Goal: Information Seeking & Learning: Learn about a topic

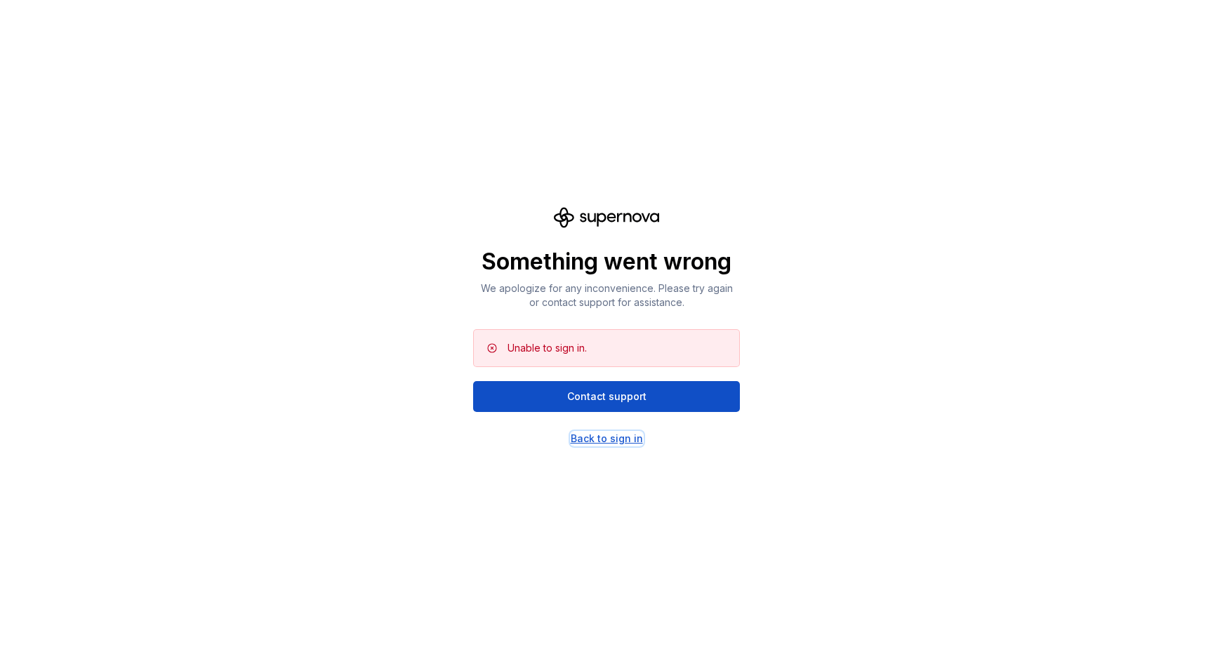
click at [609, 433] on div "Back to sign in" at bounding box center [607, 439] width 72 height 14
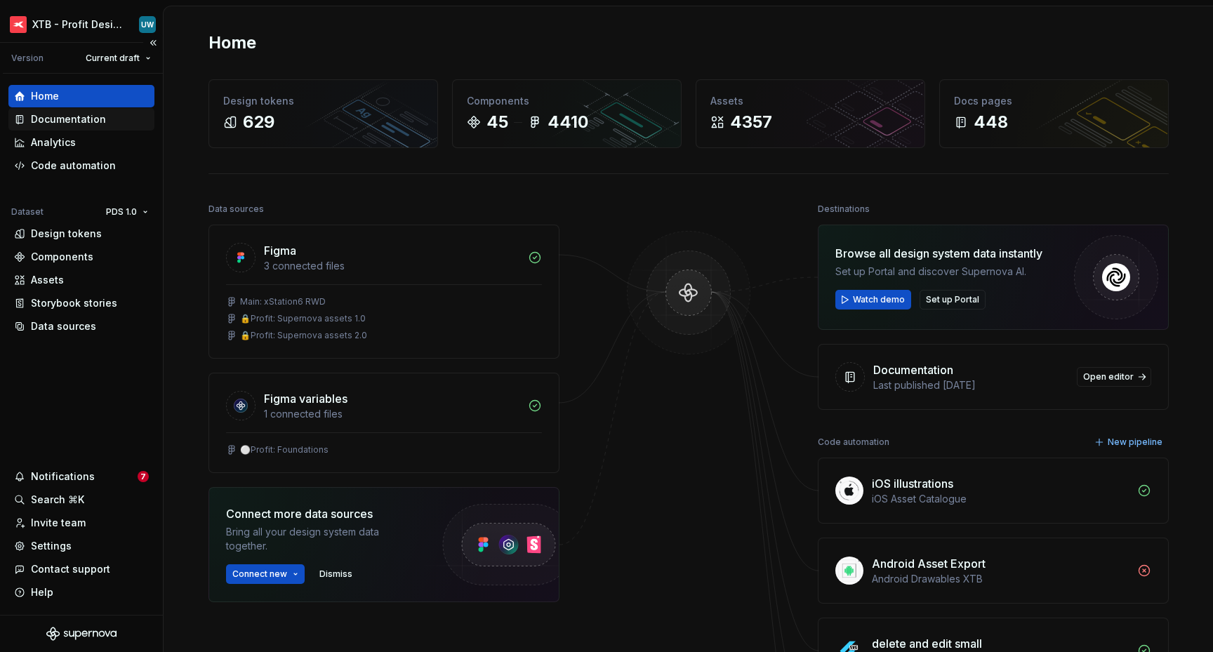
click at [38, 117] on div "Documentation" at bounding box center [68, 119] width 75 height 14
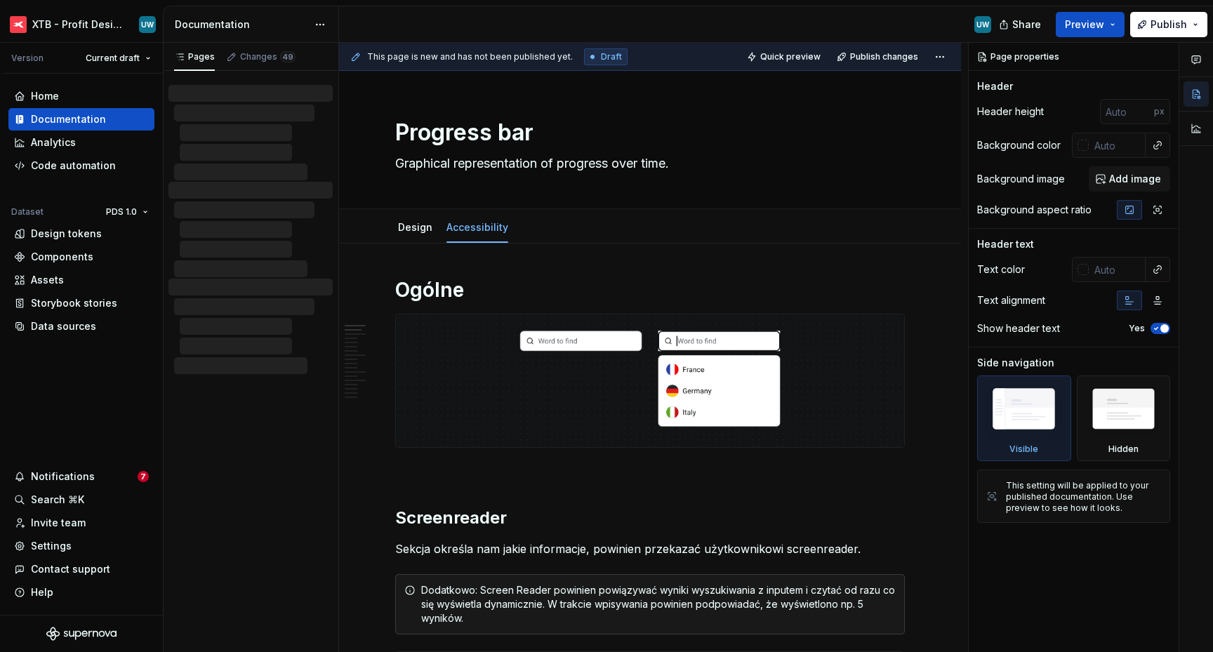
type textarea "*"
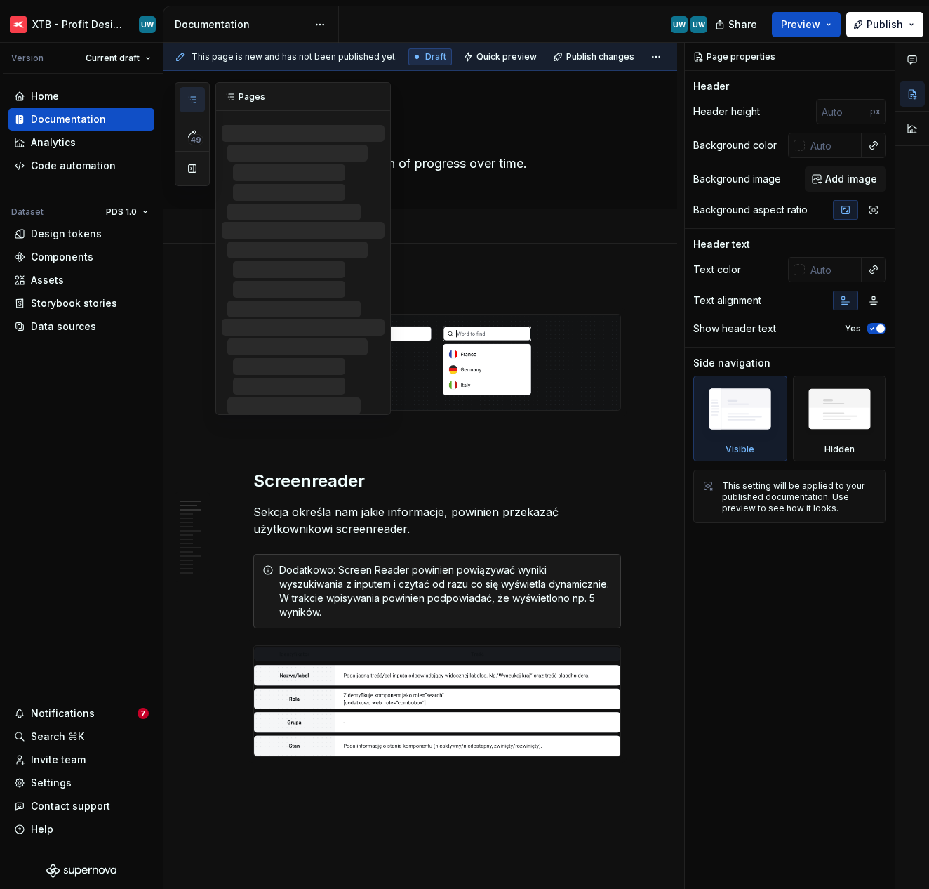
click at [188, 88] on button "button" at bounding box center [192, 99] width 25 height 25
click at [194, 128] on icon "button" at bounding box center [192, 133] width 11 height 11
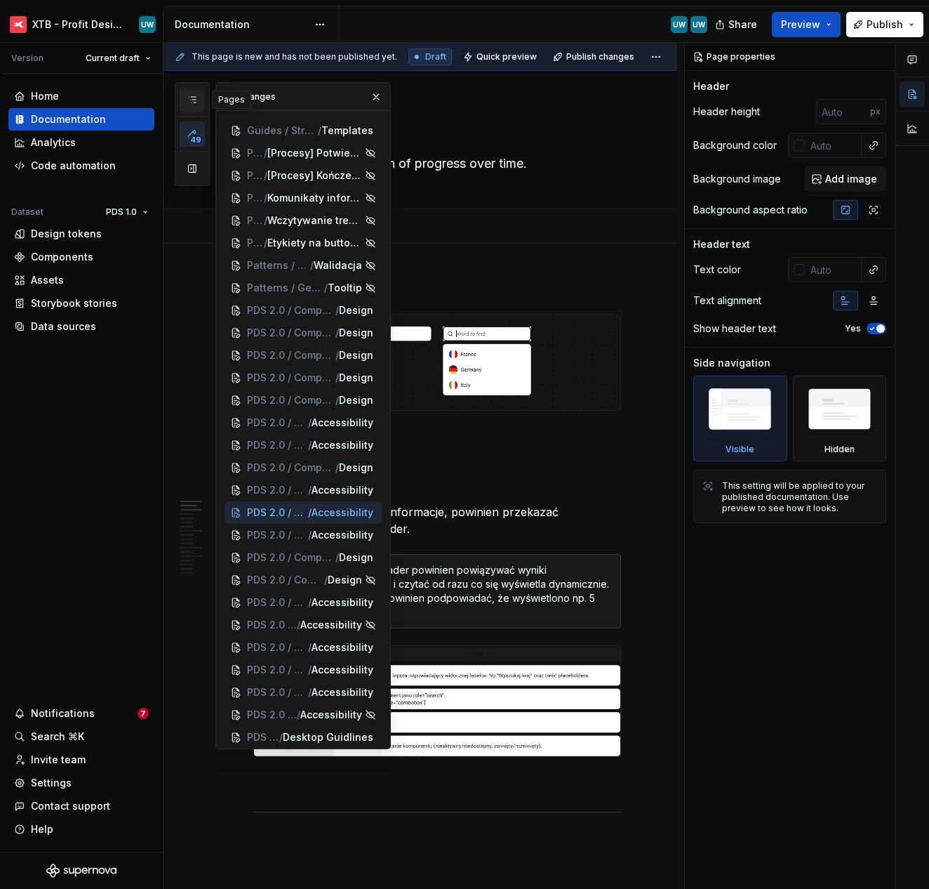
click at [192, 101] on icon "button" at bounding box center [192, 99] width 11 height 11
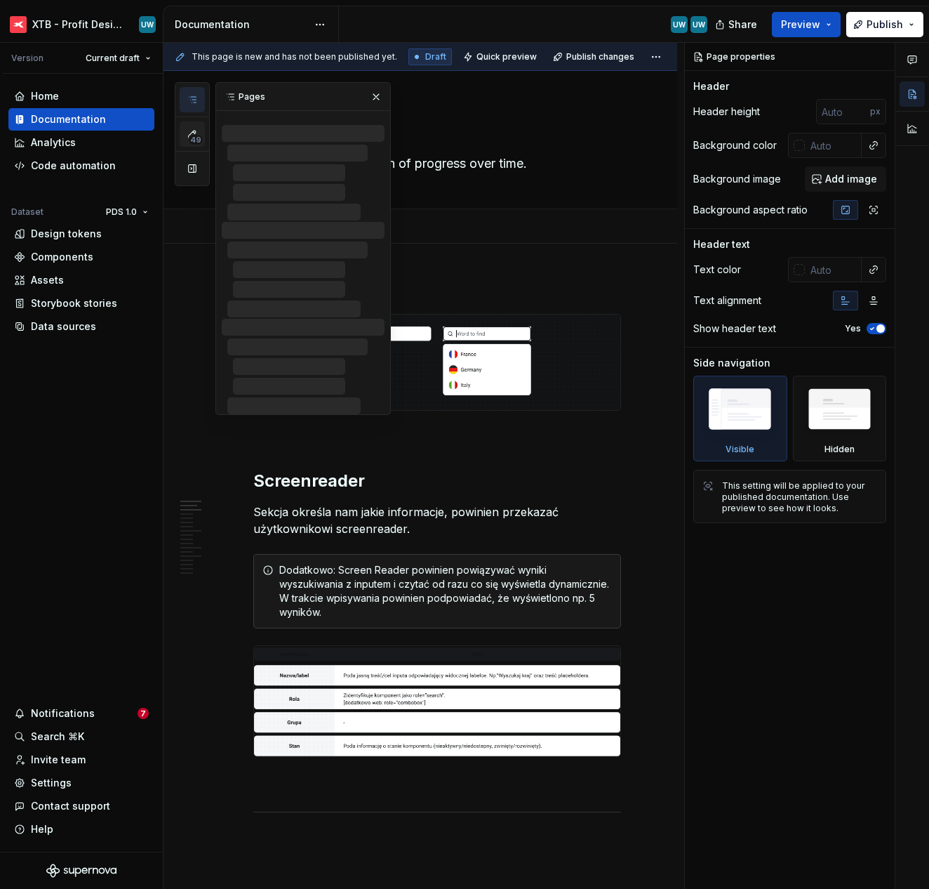
click at [199, 135] on span "49" at bounding box center [195, 139] width 15 height 11
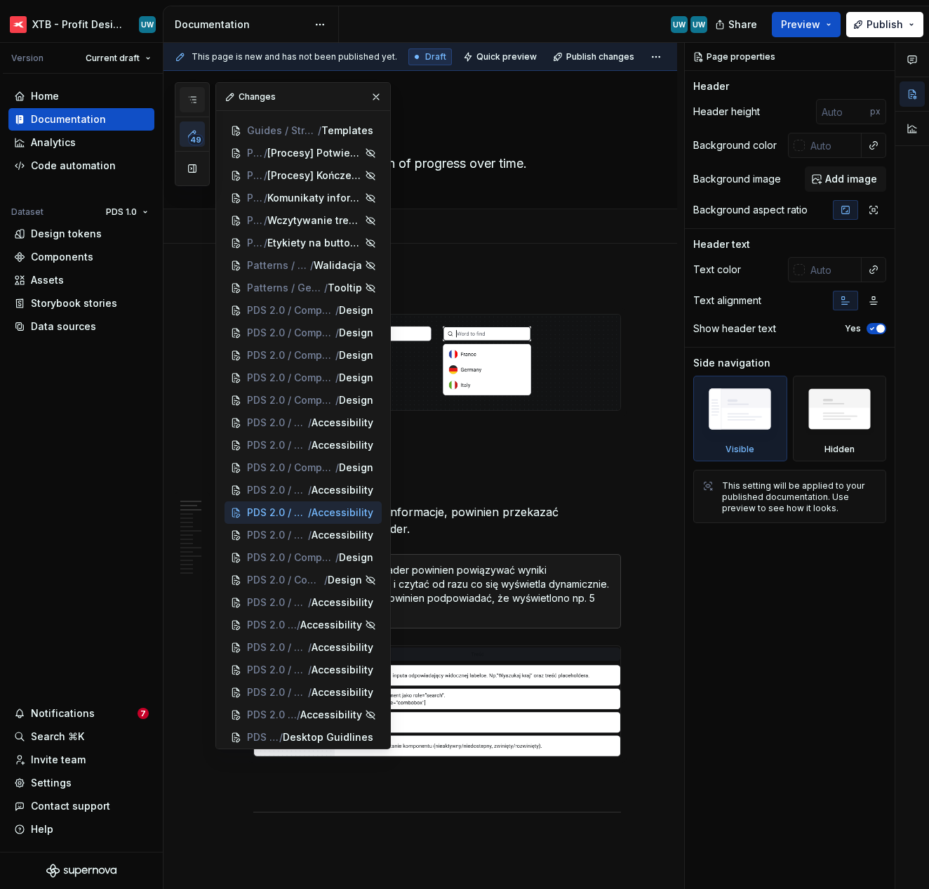
click at [196, 104] on icon "button" at bounding box center [192, 99] width 11 height 11
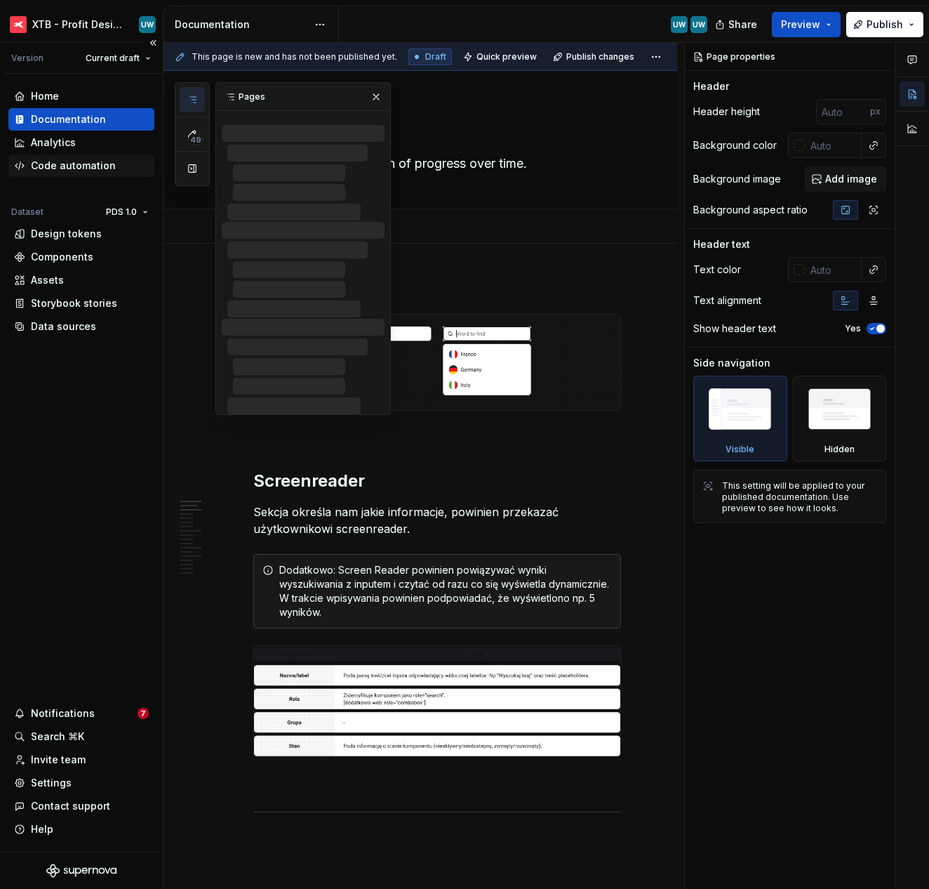
type textarea "*"
click at [65, 465] on div "Home Documentation Analytics Code automation Dataset PDS 1.0 Design tokens Comp…" at bounding box center [81, 463] width 163 height 778
click at [39, 93] on div "Home" at bounding box center [45, 96] width 28 height 14
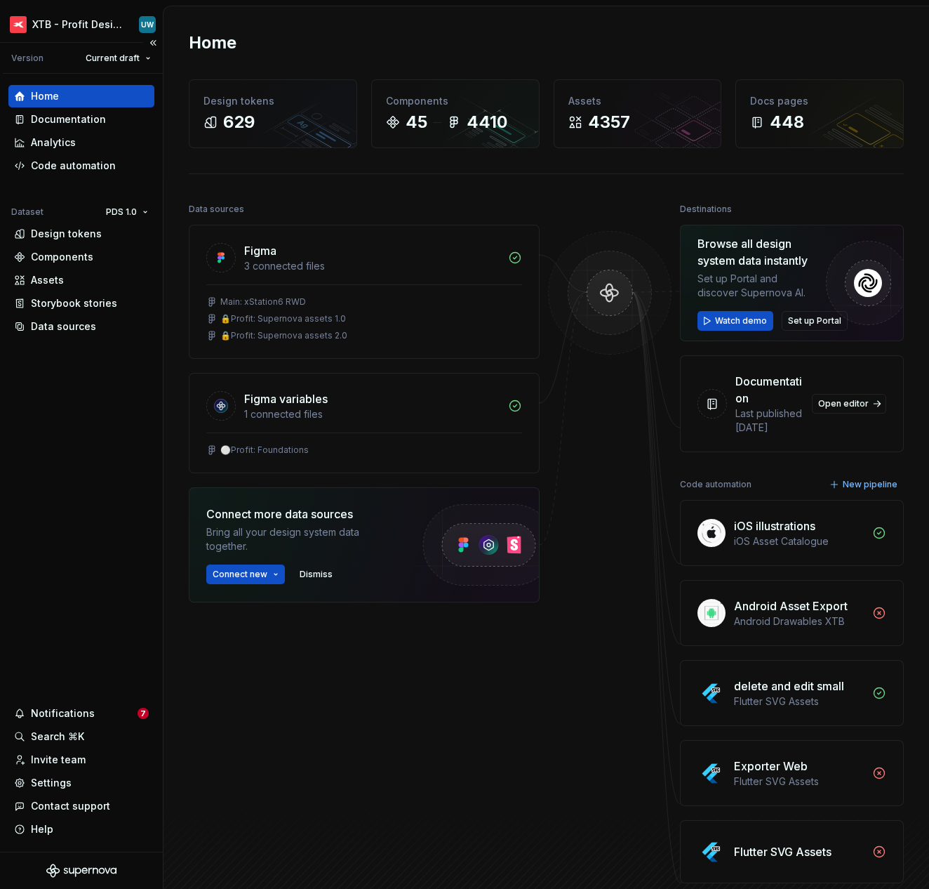
click at [79, 443] on div "Home Documentation Analytics Code automation Dataset PDS 1.0 Design tokens Comp…" at bounding box center [81, 463] width 163 height 778
click at [34, 125] on div "Documentation" at bounding box center [68, 119] width 75 height 14
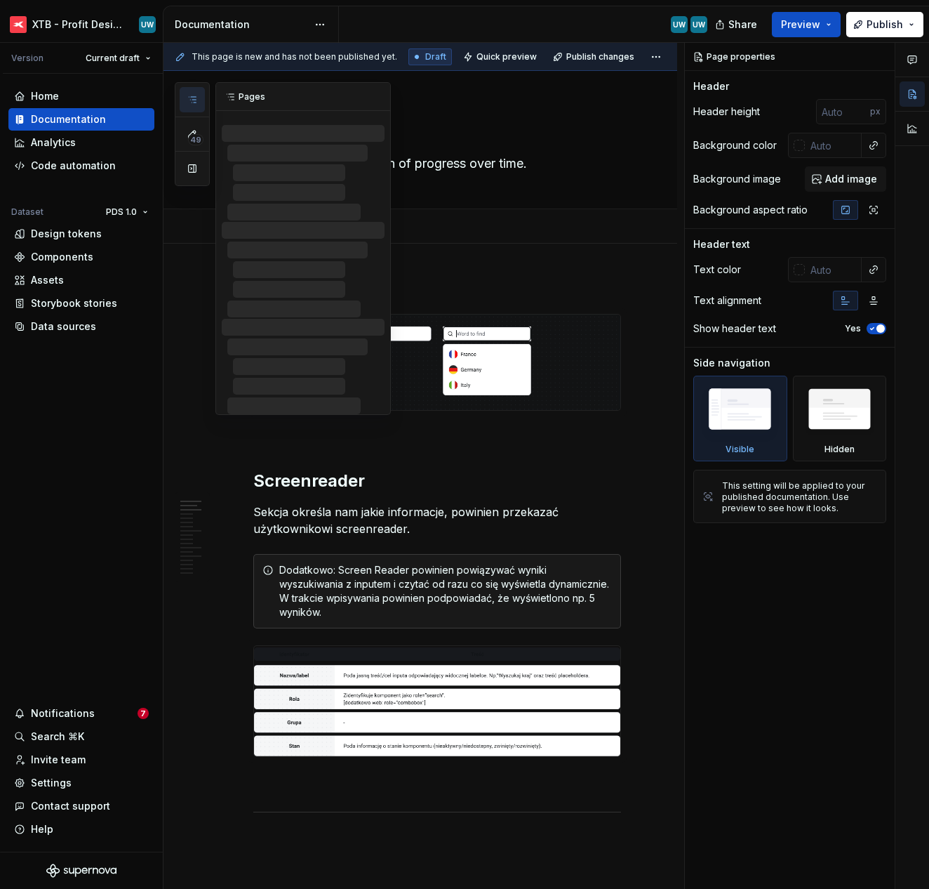
click at [196, 98] on icon "button" at bounding box center [192, 99] width 11 height 11
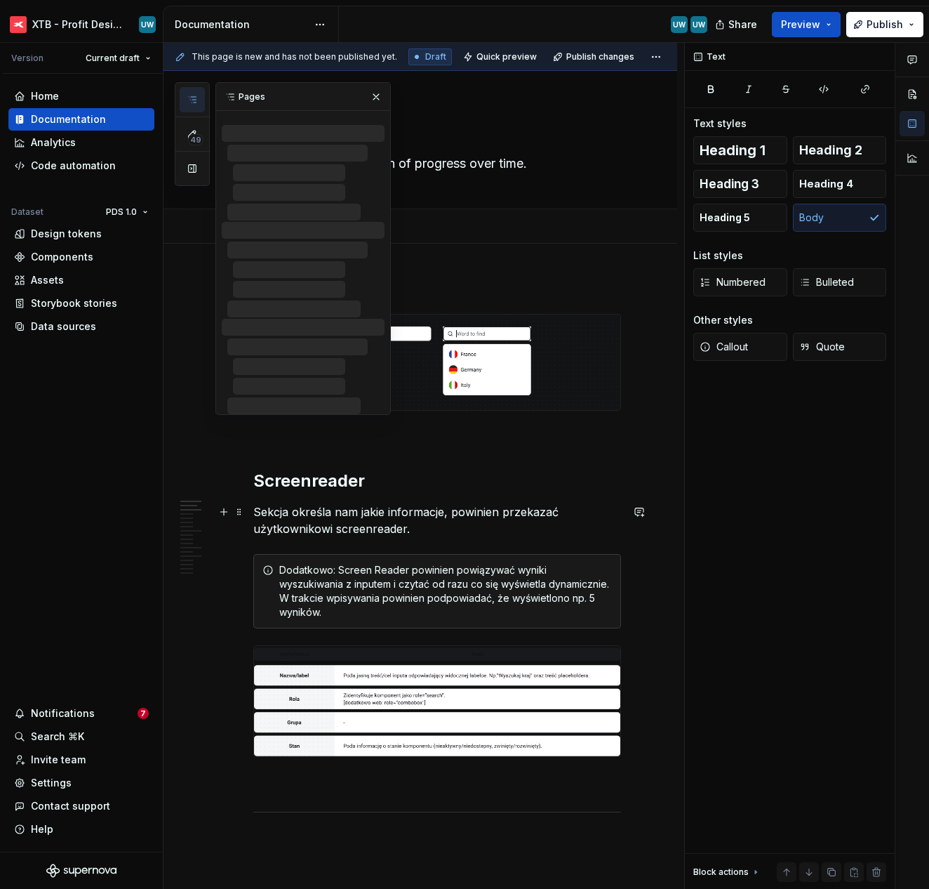
click at [512, 511] on p "Sekcja określa nam jakie informacje, powinien przekazać użytkownikowi screenrea…" at bounding box center [437, 520] width 368 height 34
click at [375, 97] on button "button" at bounding box center [376, 97] width 20 height 20
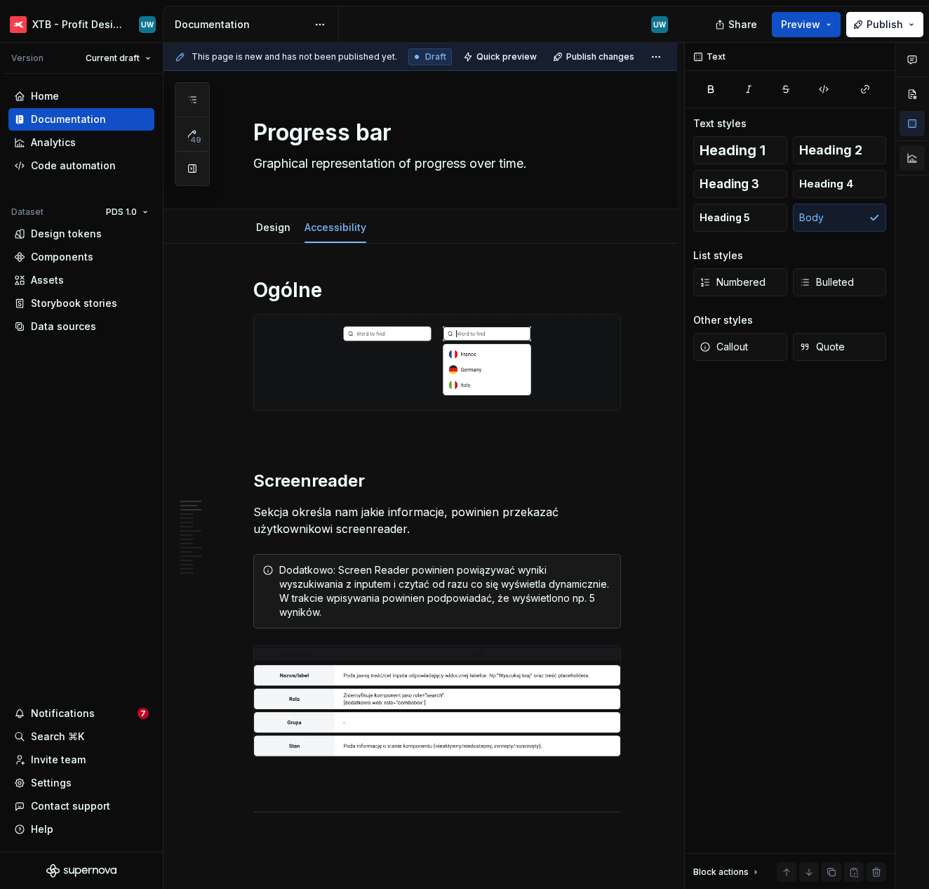
type textarea "*"
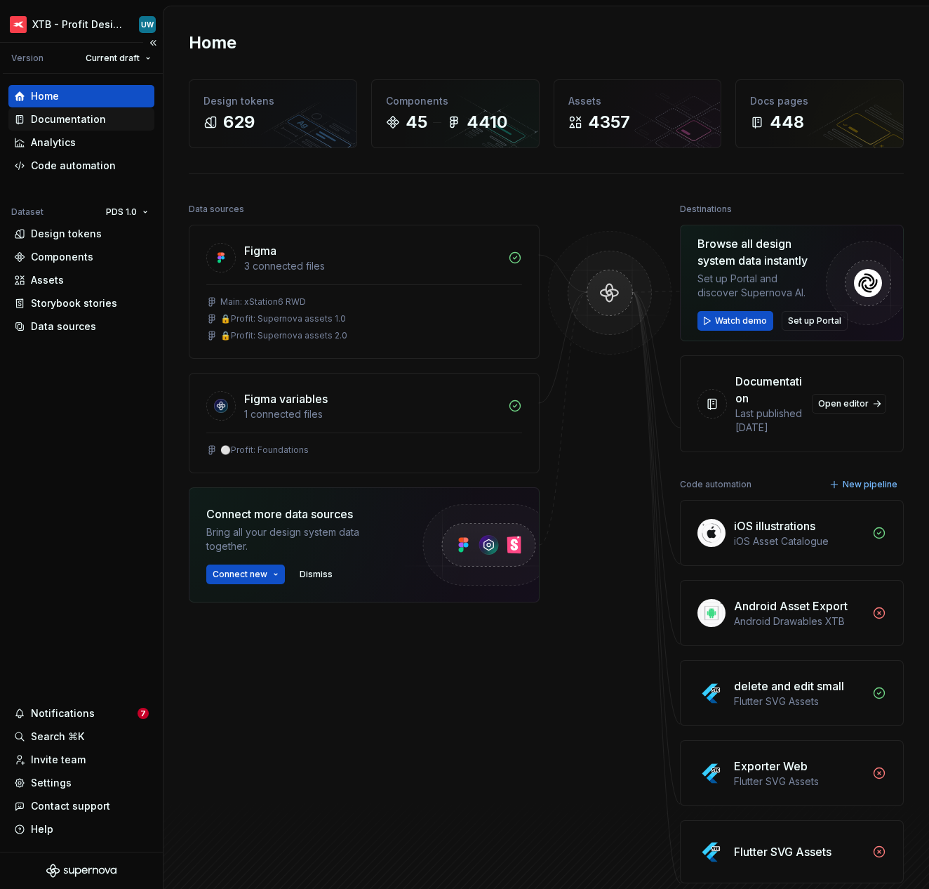
click at [73, 120] on div "Documentation" at bounding box center [68, 119] width 75 height 14
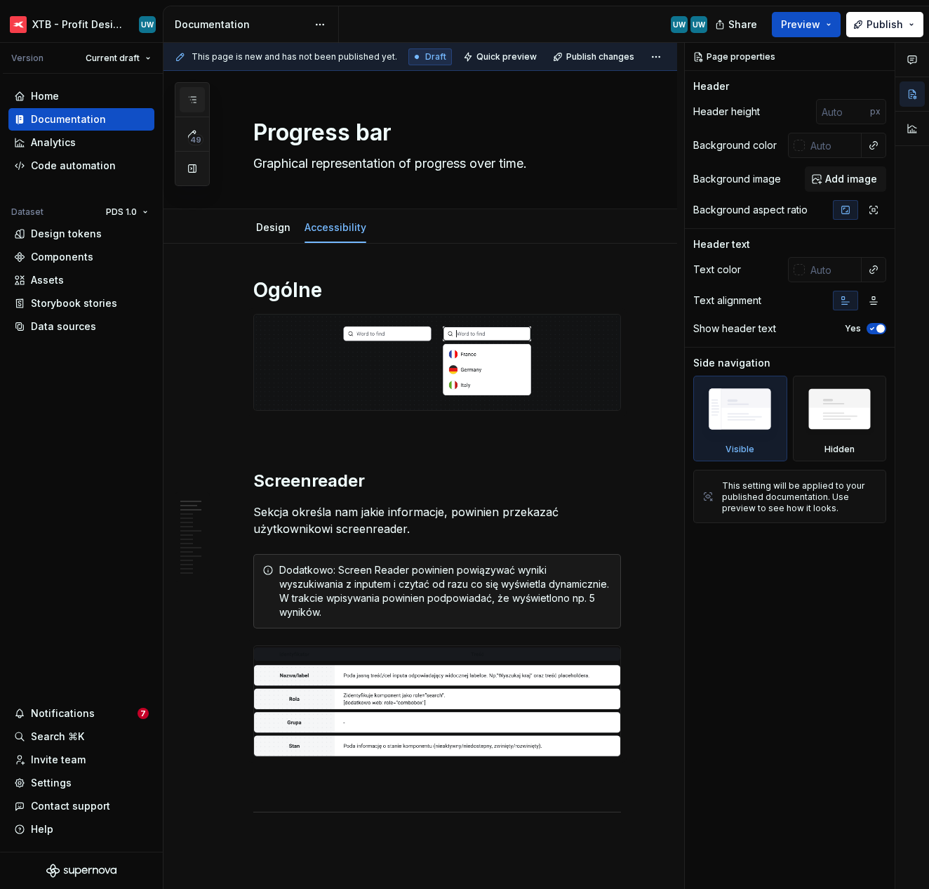
click at [196, 91] on button "button" at bounding box center [192, 99] width 25 height 25
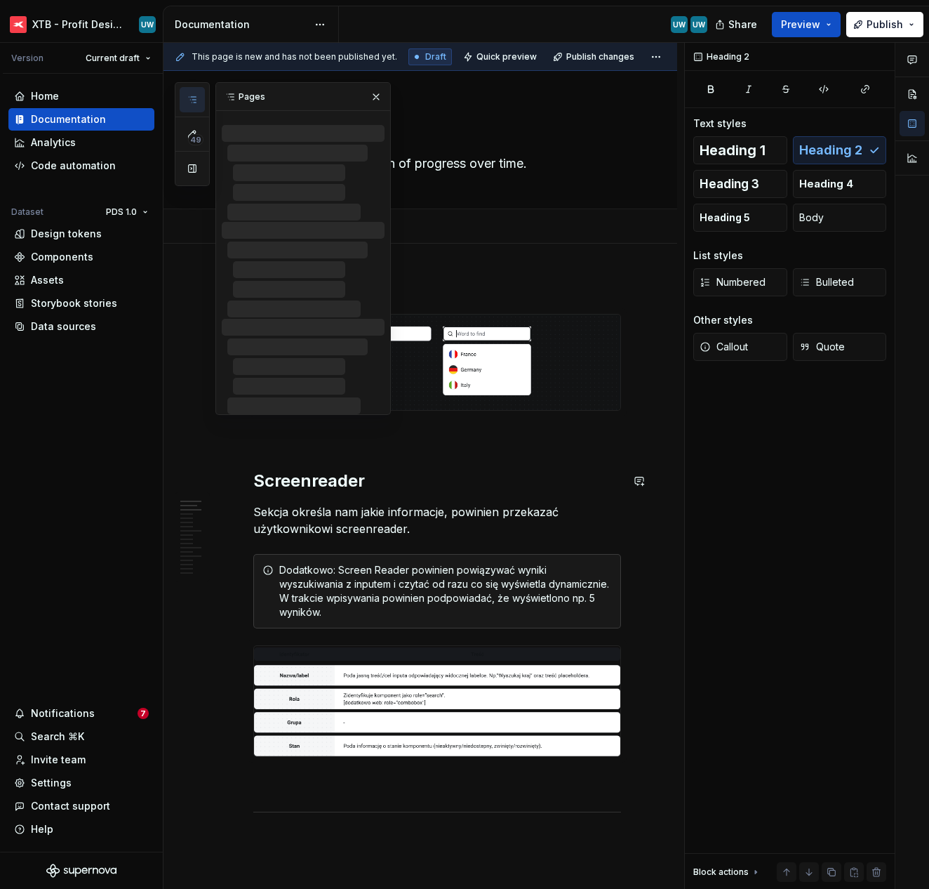
click at [361, 512] on p "Sekcja określa nam jakie informacje, powinien przekazać użytkownikowi screenrea…" at bounding box center [437, 520] width 368 height 34
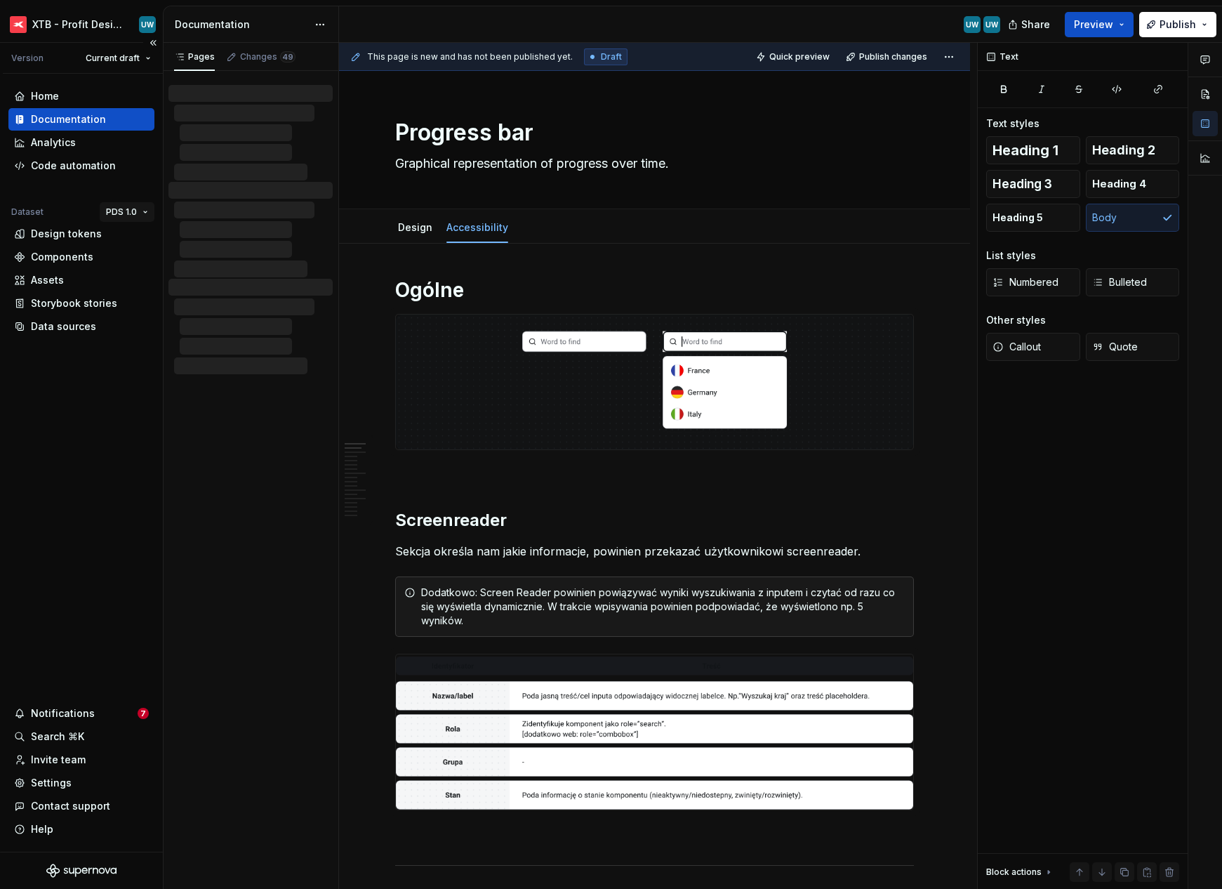
click at [139, 215] on html "XTB - Profit Design System UW Version Current draft Home Documentation Analytic…" at bounding box center [611, 444] width 1222 height 889
click at [142, 272] on div "PDS 2.0" at bounding box center [163, 262] width 119 height 22
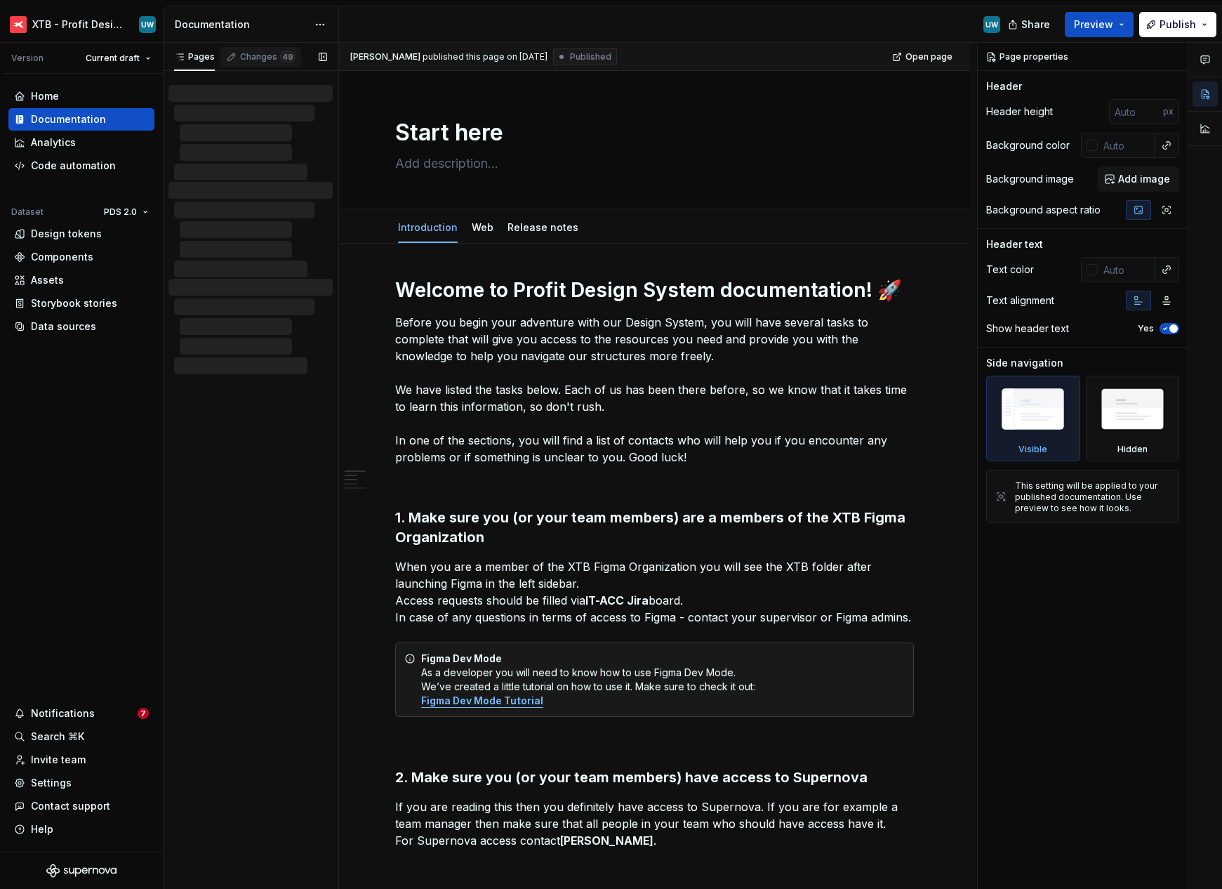
click at [248, 50] on div "Changes 49" at bounding box center [260, 57] width 81 height 20
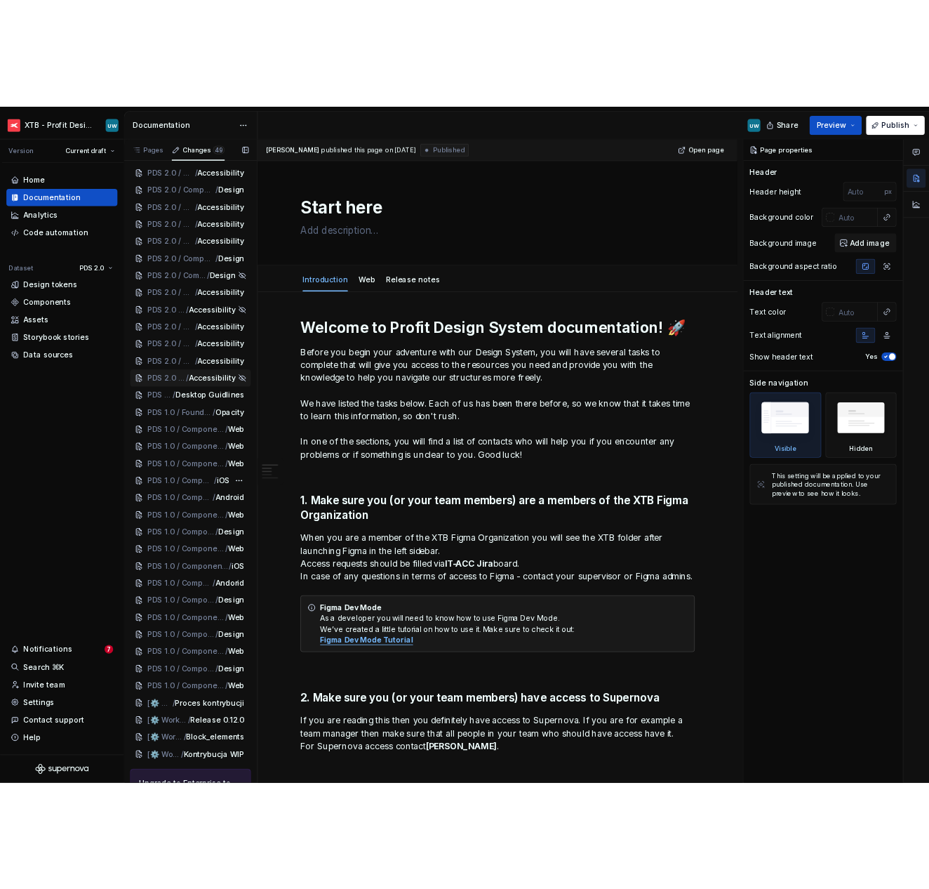
scroll to position [307, 0]
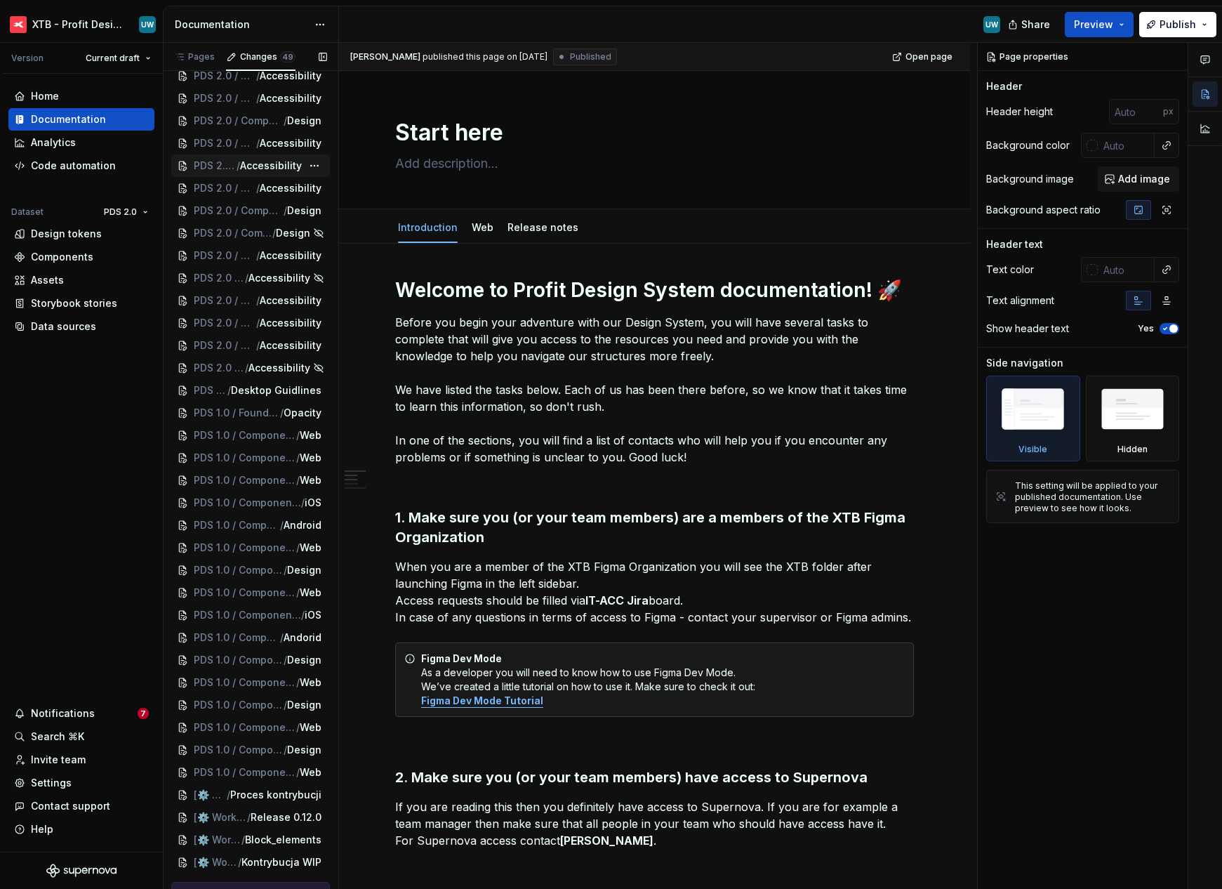
click at [237, 165] on span "/" at bounding box center [239, 166] width 4 height 14
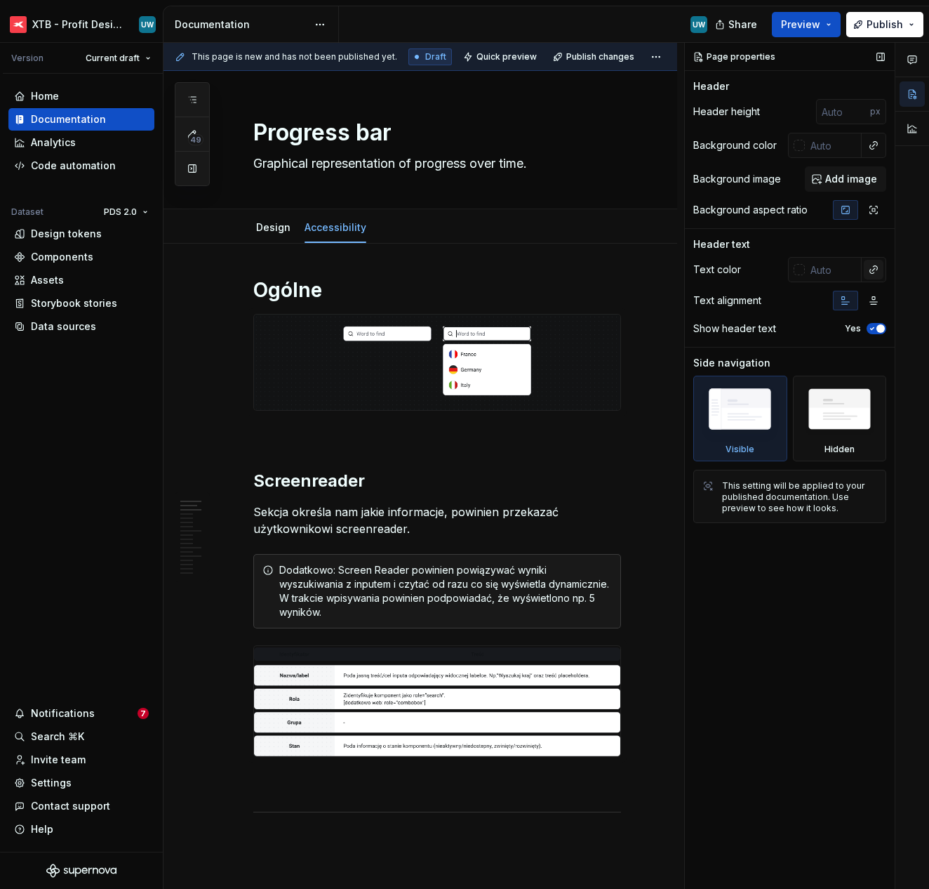
type textarea "*"
